Goal: Information Seeking & Learning: Find contact information

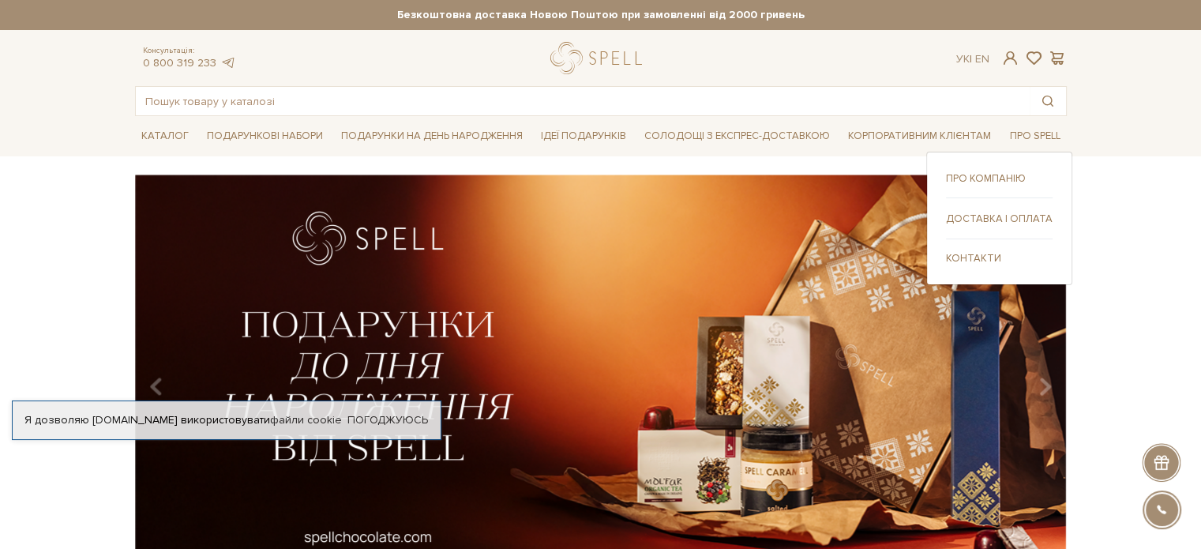
click at [979, 171] on link "Про компанію" at bounding box center [999, 178] width 107 height 14
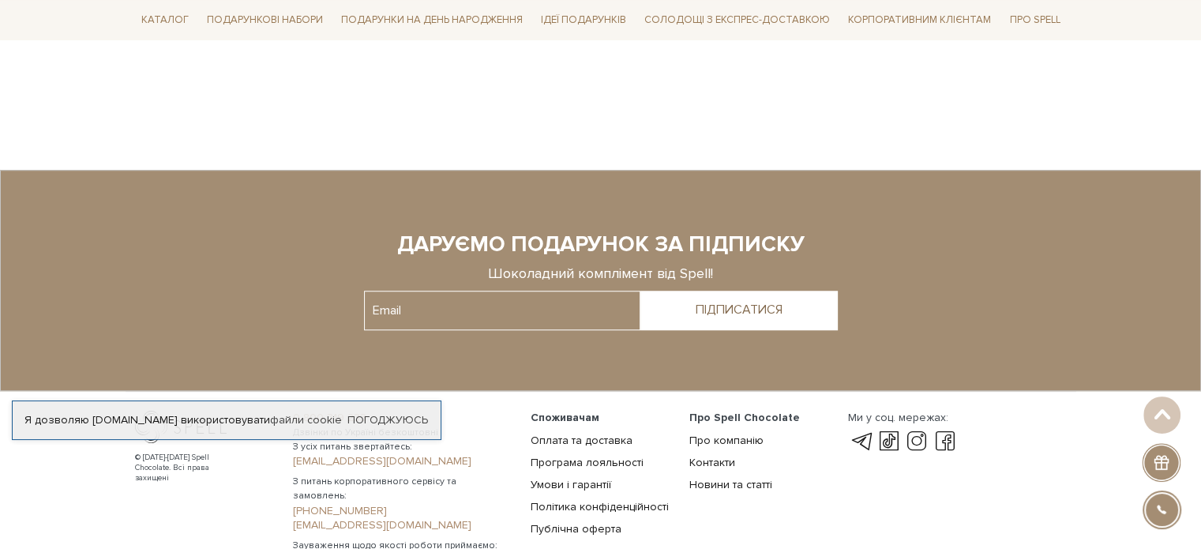
scroll to position [1335, 0]
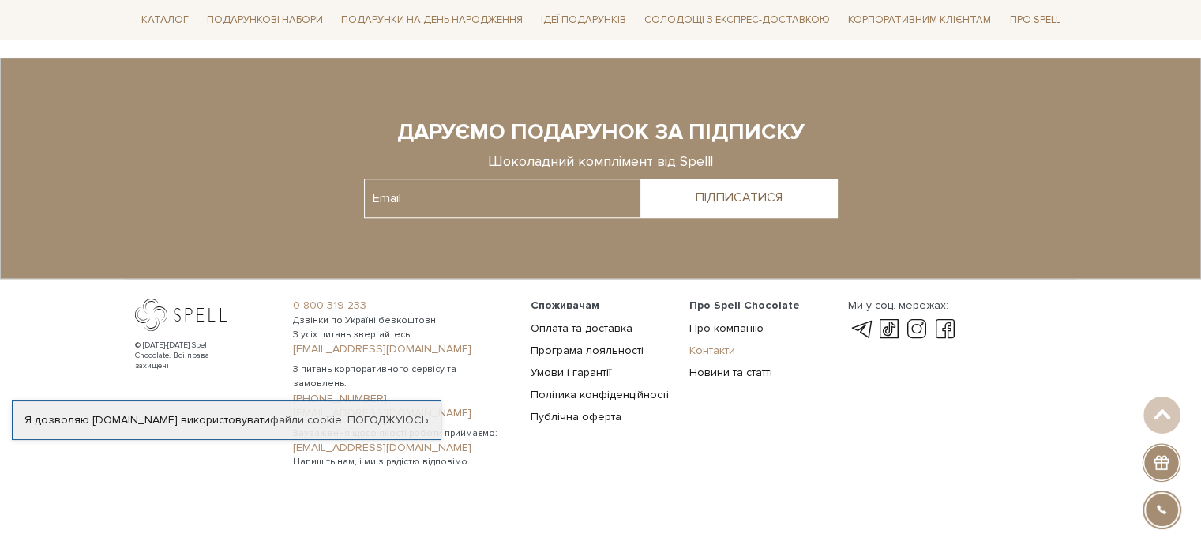
click at [714, 343] on link "Контакти" at bounding box center [712, 349] width 46 height 13
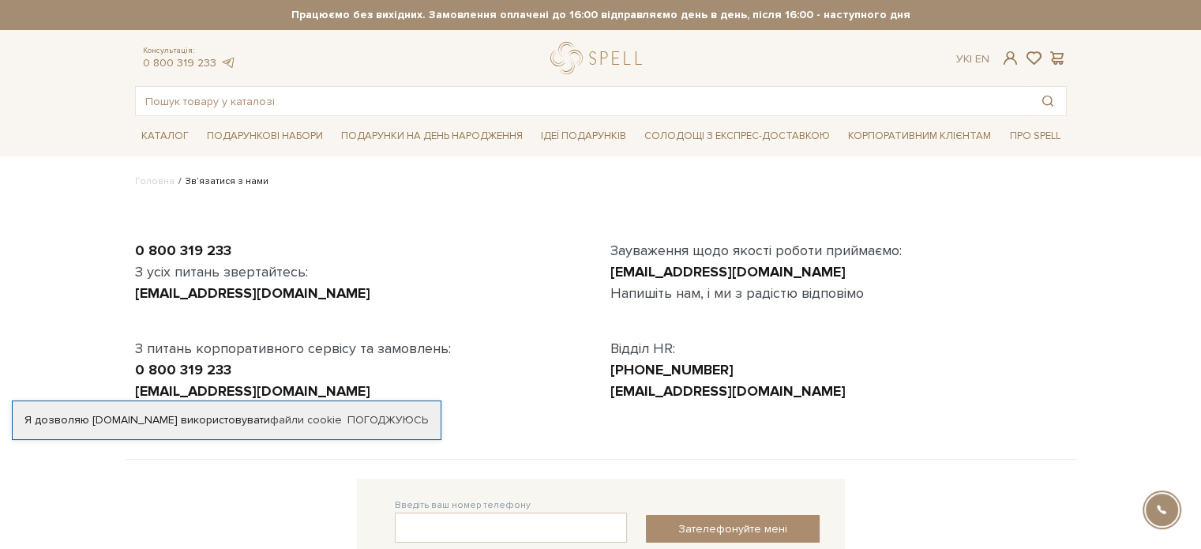
scroll to position [79, 0]
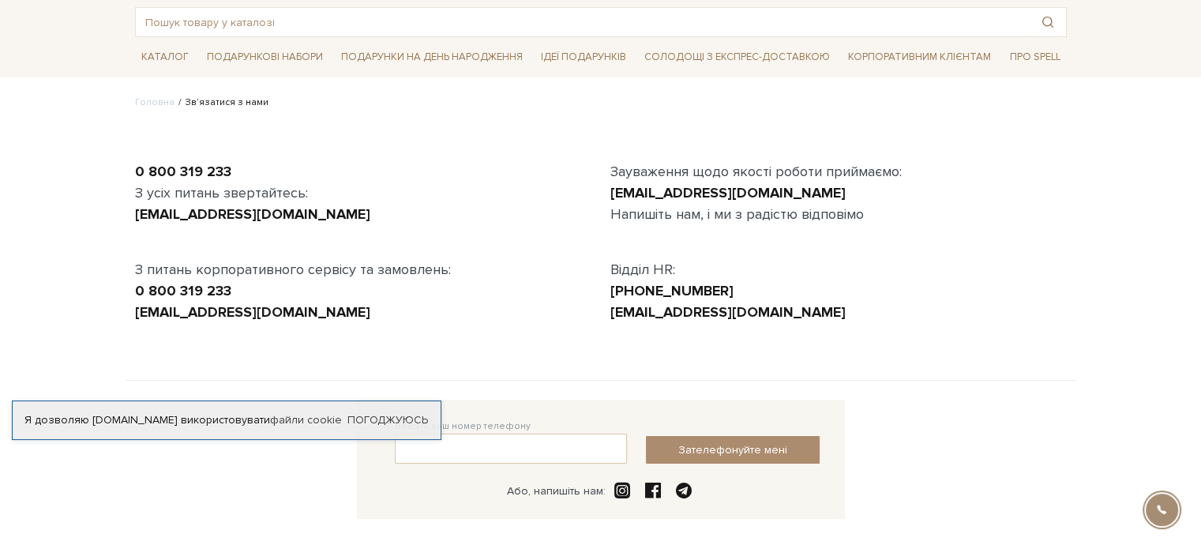
click at [652, 487] on span at bounding box center [653, 491] width 22 height 19
drag, startPoint x: 342, startPoint y: 213, endPoint x: 122, endPoint y: 208, distance: 219.6
click at [122, 208] on body "Подарункові набори SALE Корпоративним клієнтам Доставка і оплата Консультація: …" at bounding box center [600, 376] width 1201 height 910
copy link "[EMAIL_ADDRESS][DOMAIN_NAME]"
